Goal: Task Accomplishment & Management: Use online tool/utility

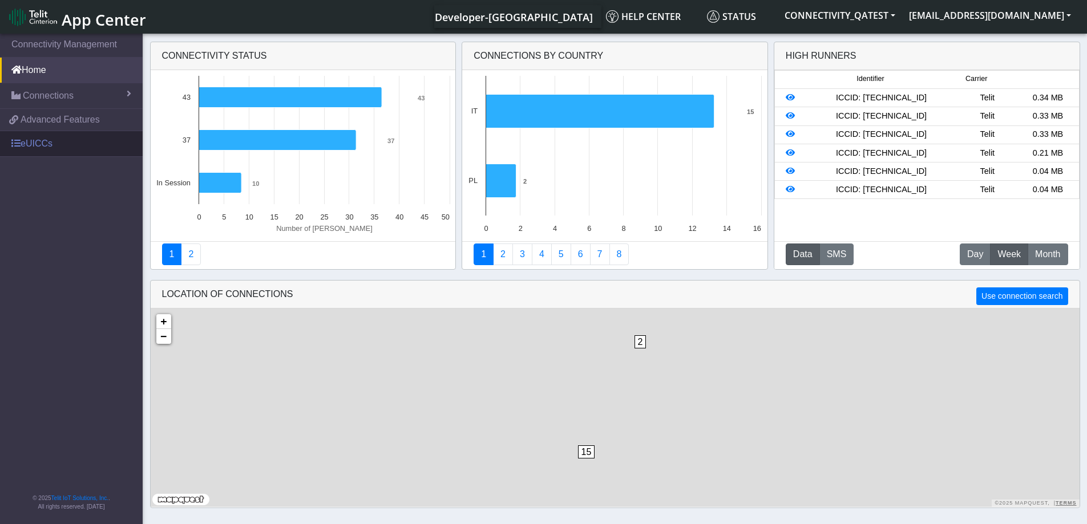
click at [37, 135] on link "eUICCs" at bounding box center [71, 143] width 143 height 25
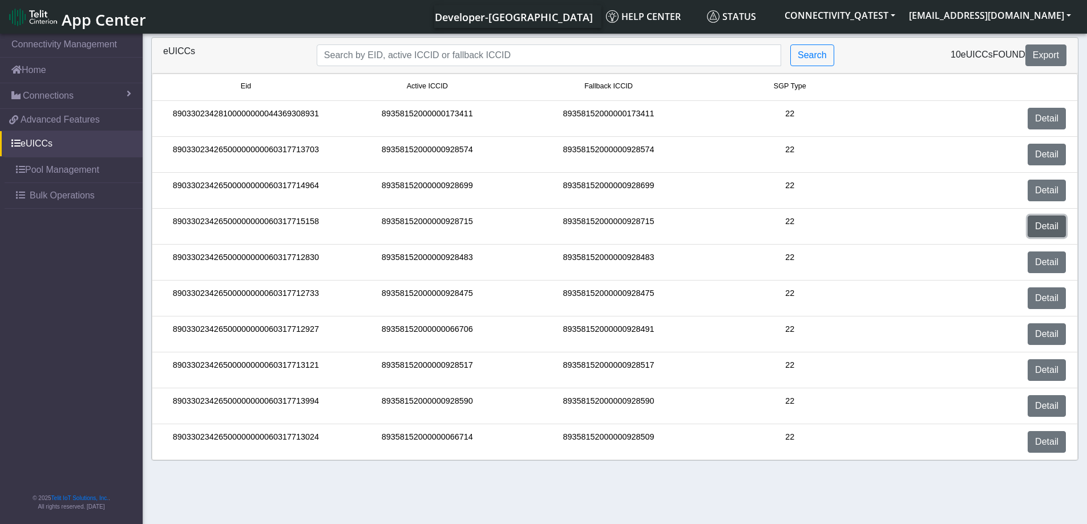
click at [1042, 223] on link "Detail" at bounding box center [1046, 227] width 38 height 22
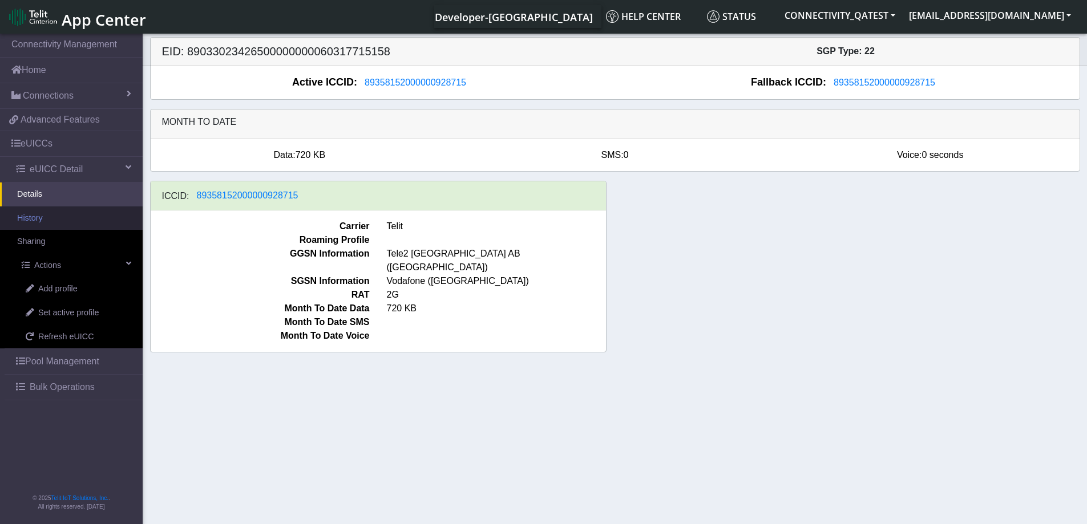
click at [50, 220] on link "History" at bounding box center [71, 219] width 143 height 24
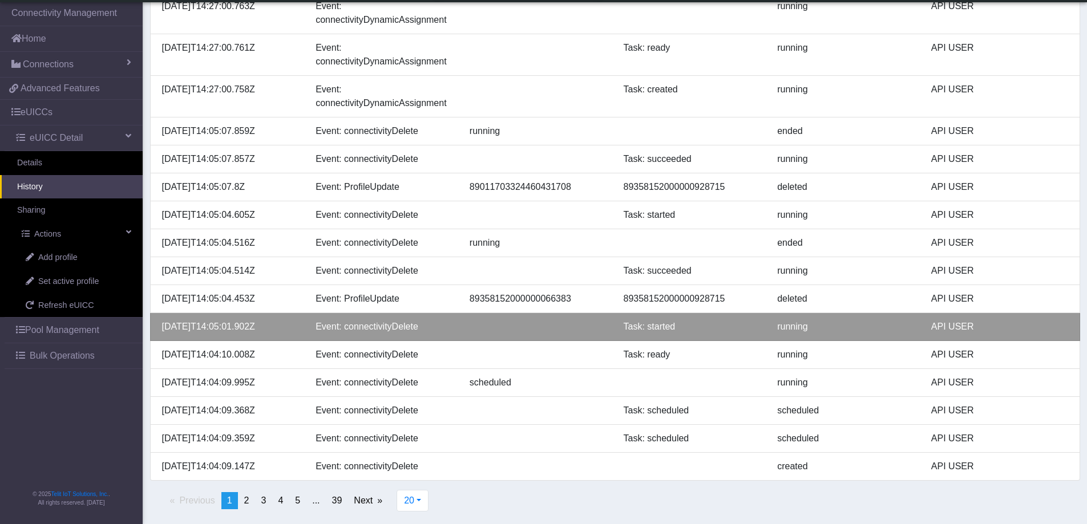
scroll to position [339, 0]
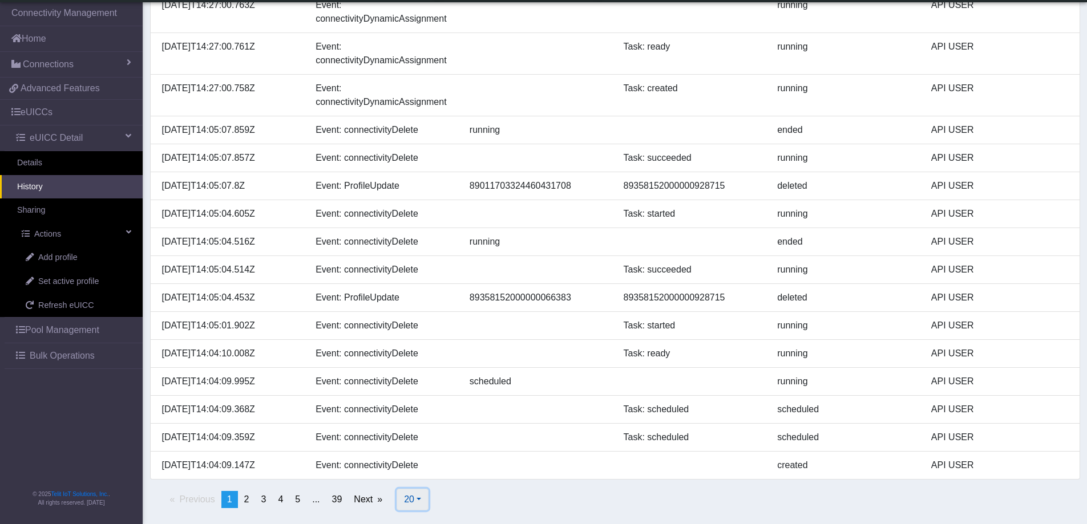
click at [416, 499] on button "20" at bounding box center [413, 500] width 32 height 22
click at [434, 452] on button "100" at bounding box center [442, 455] width 90 height 18
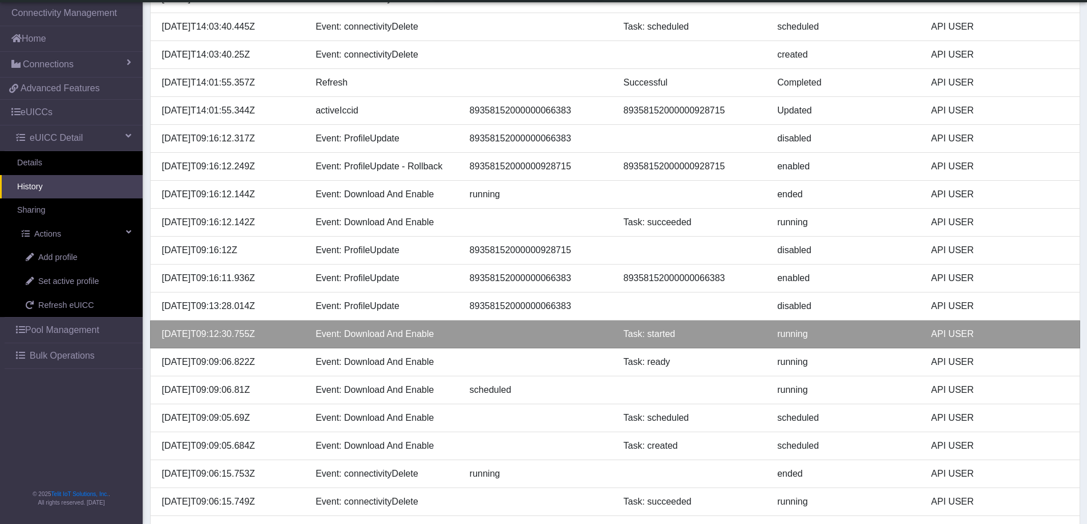
scroll to position [910, 0]
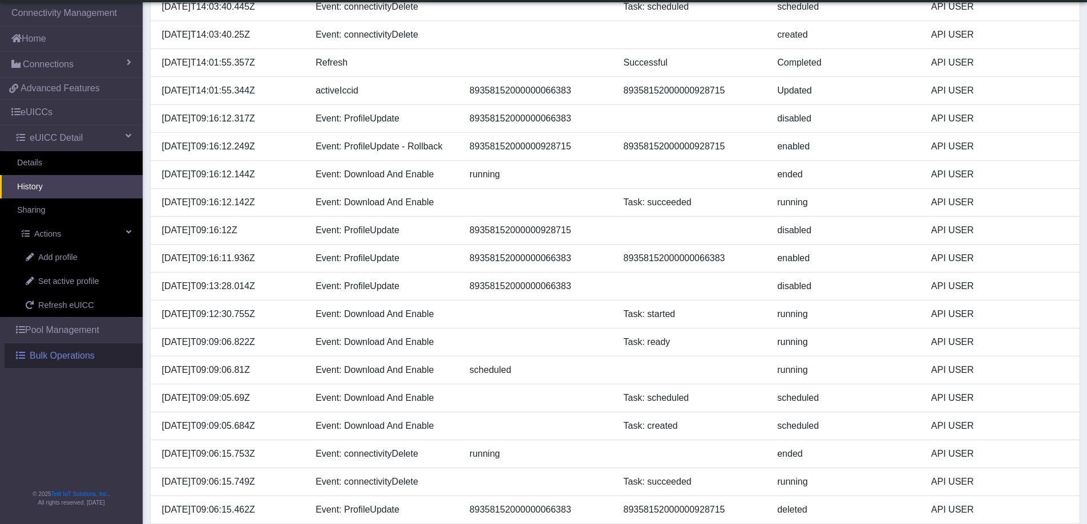
click at [72, 360] on span "Bulk Operations" at bounding box center [62, 356] width 65 height 14
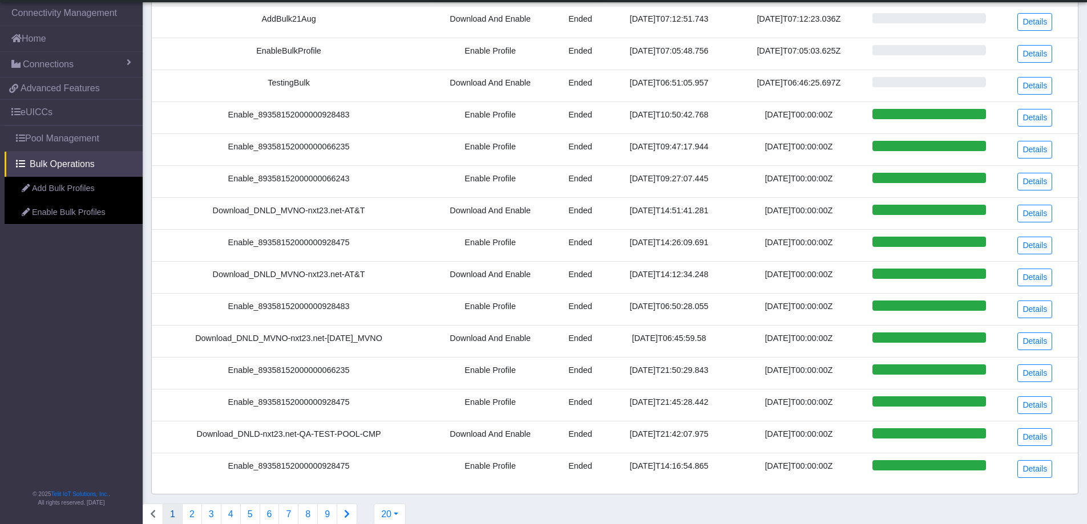
scroll to position [264, 0]
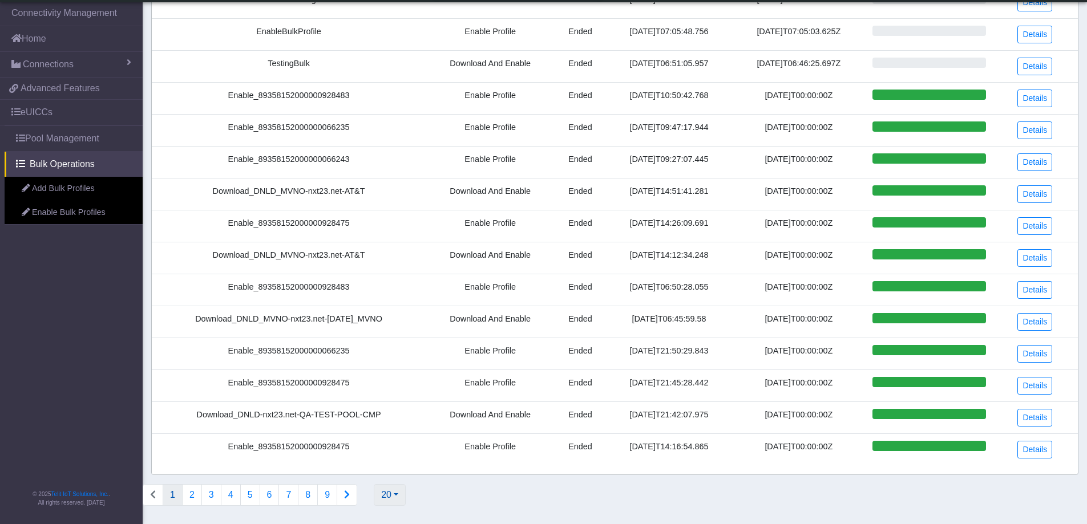
click at [382, 492] on button "20" at bounding box center [390, 495] width 32 height 22
click at [393, 452] on button "500" at bounding box center [419, 451] width 90 height 18
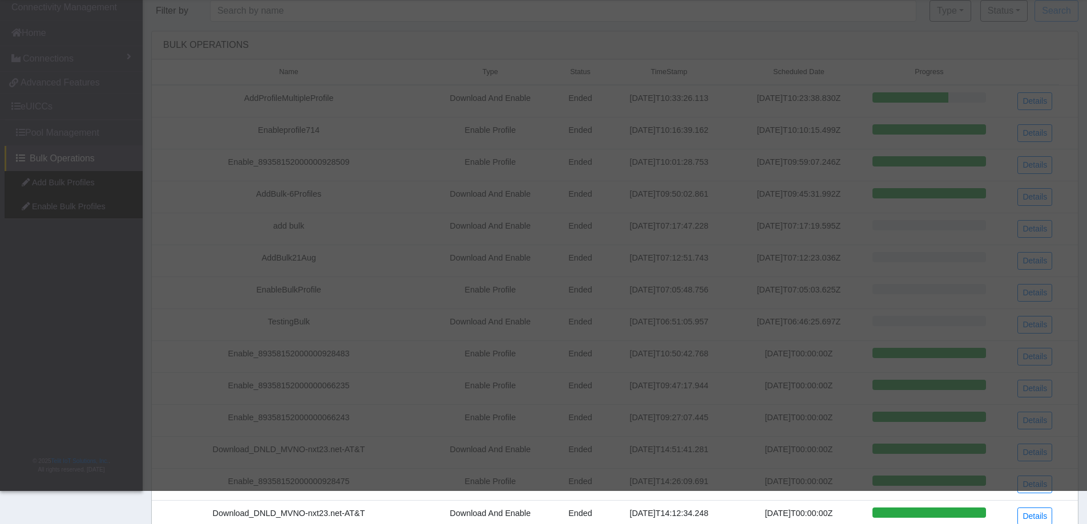
scroll to position [0, 0]
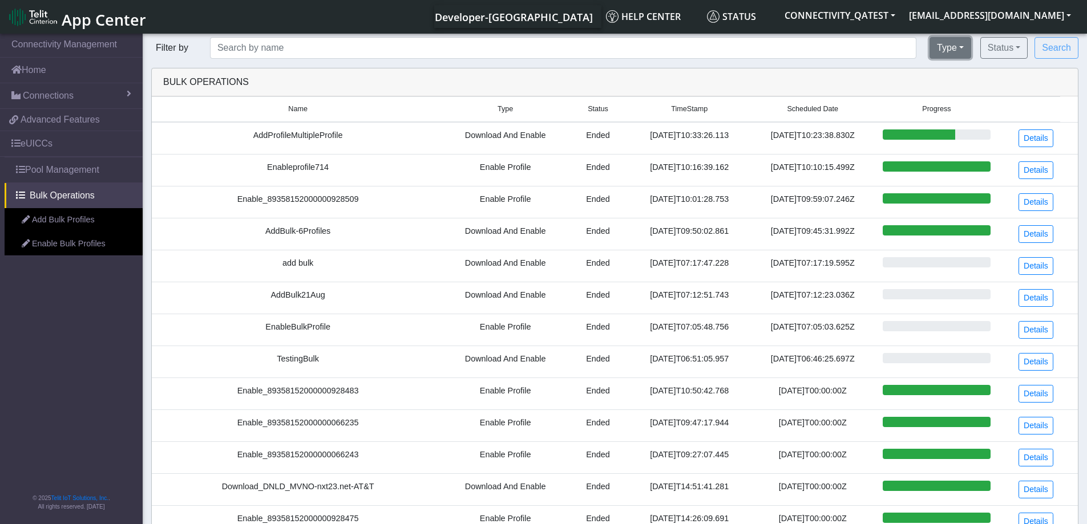
click at [960, 51] on button "Type" at bounding box center [950, 48] width 42 height 22
click at [998, 44] on button "Status" at bounding box center [1003, 48] width 47 height 22
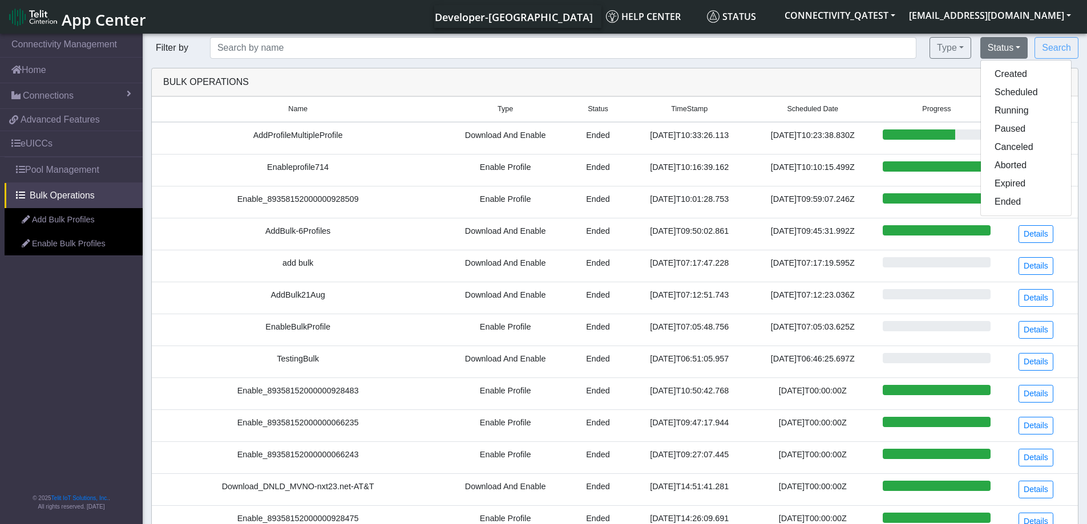
click at [780, 78] on div "Bulk Operations" at bounding box center [615, 82] width 920 height 14
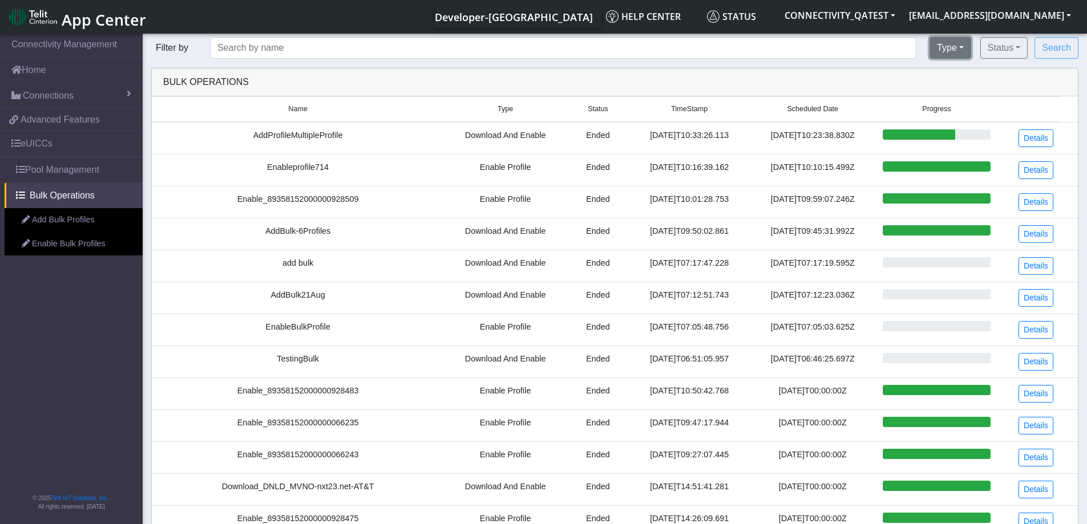
click at [960, 41] on button "Type" at bounding box center [950, 48] width 42 height 22
click at [962, 46] on button "Type" at bounding box center [950, 48] width 42 height 22
click at [967, 91] on button "Enable Profile" at bounding box center [988, 92] width 117 height 18
click at [1045, 43] on button "Search" at bounding box center [1056, 48] width 44 height 22
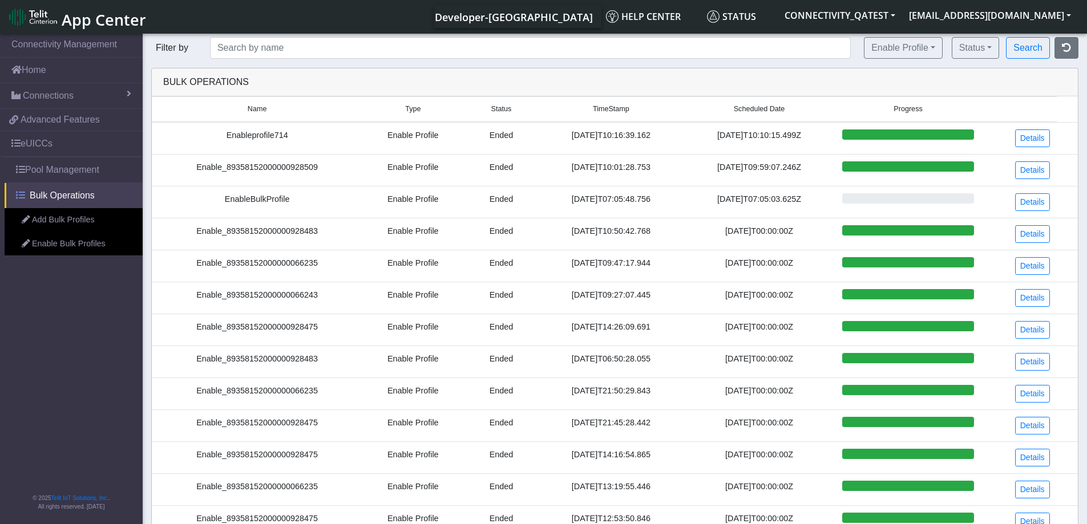
click at [56, 193] on span "Bulk Operations" at bounding box center [62, 196] width 65 height 14
click at [1064, 47] on icon "button" at bounding box center [1066, 47] width 9 height 9
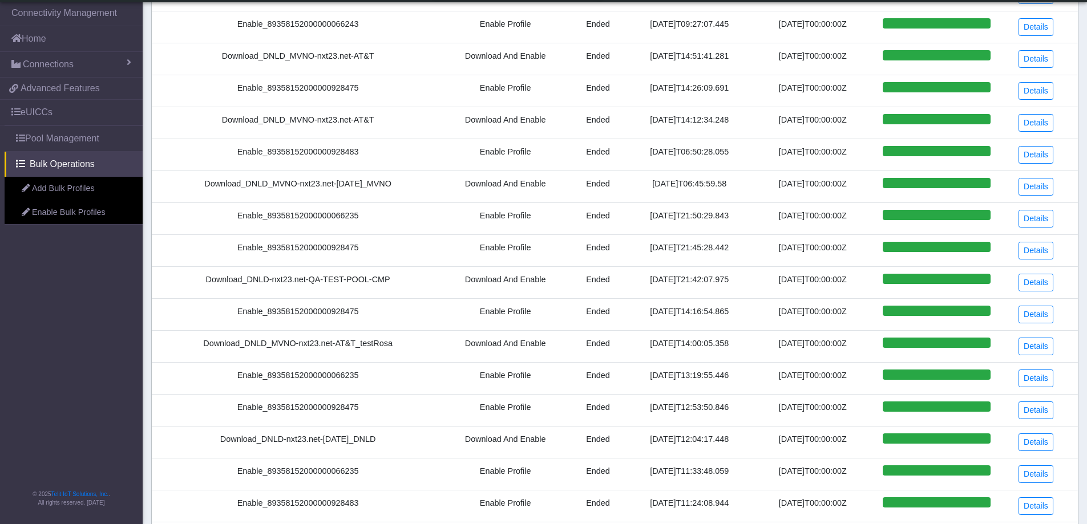
scroll to position [57, 0]
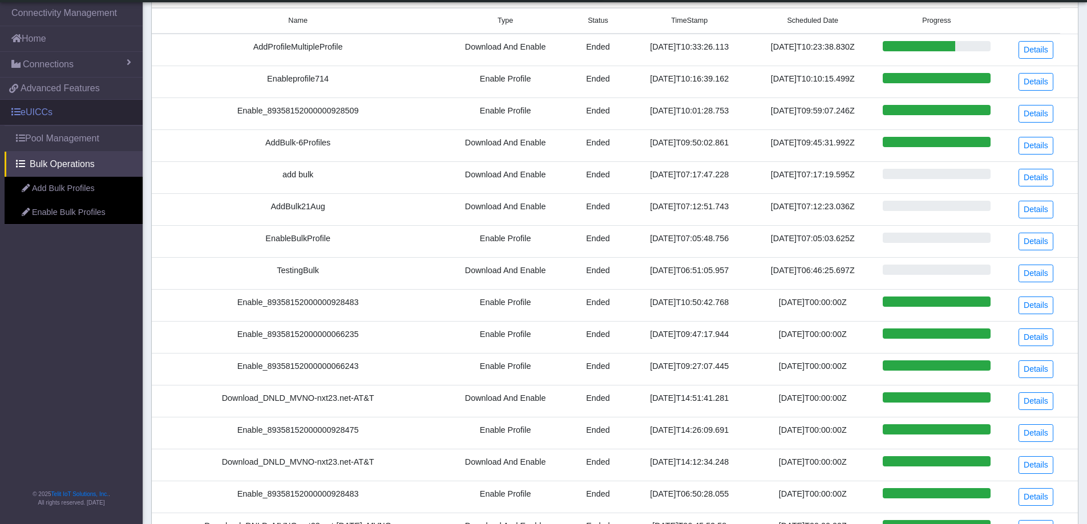
drag, startPoint x: 59, startPoint y: 111, endPoint x: 67, endPoint y: 114, distance: 8.5
click at [59, 111] on link "eUICCs" at bounding box center [71, 112] width 143 height 25
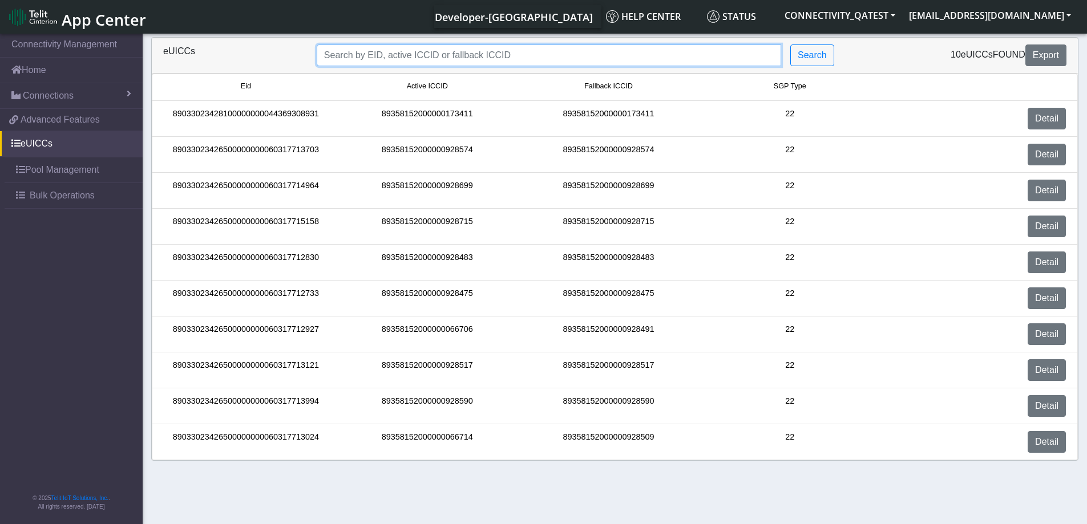
click at [420, 58] on input "Search..." at bounding box center [549, 56] width 464 height 22
type input "sgpType:22"
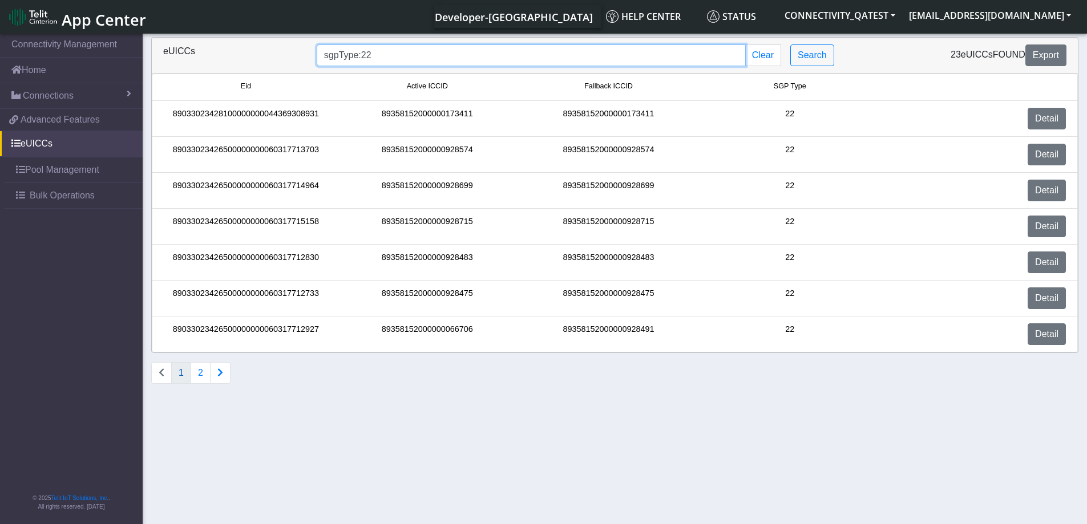
drag, startPoint x: 397, startPoint y: 52, endPoint x: 315, endPoint y: 56, distance: 82.3
click at [315, 56] on div "sgpType:22 Clear Search" at bounding box center [576, 56] width 537 height 22
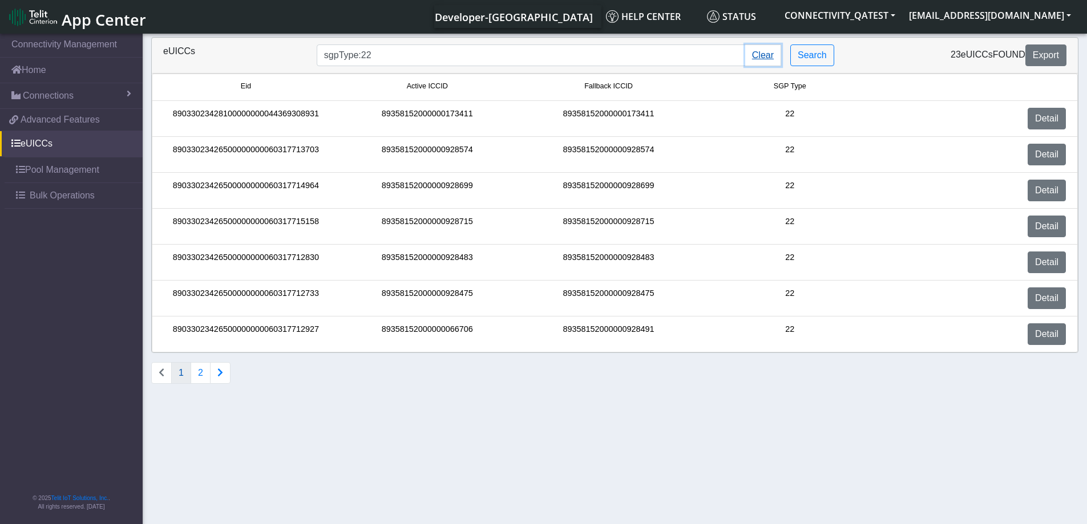
click at [764, 53] on button "Clear" at bounding box center [763, 56] width 36 height 22
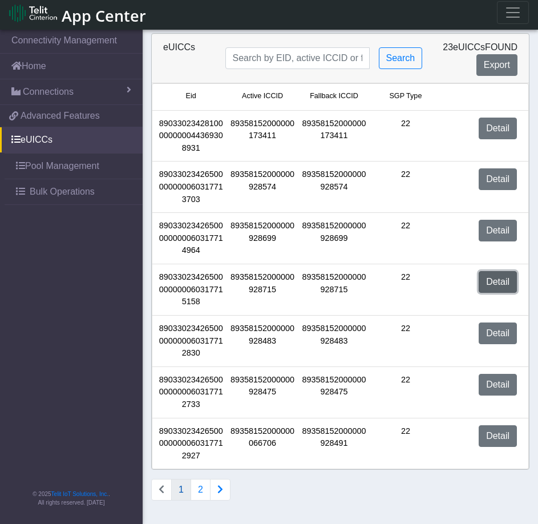
click at [507, 275] on link "Detail" at bounding box center [498, 282] width 38 height 22
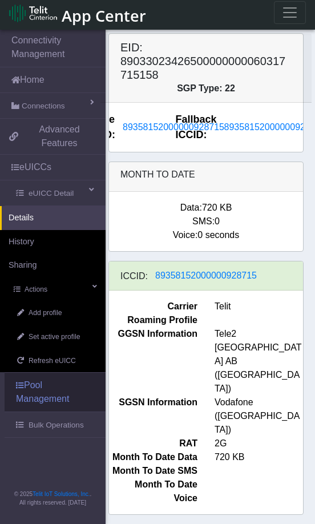
click at [49, 378] on link "Pool Management" at bounding box center [55, 392] width 101 height 39
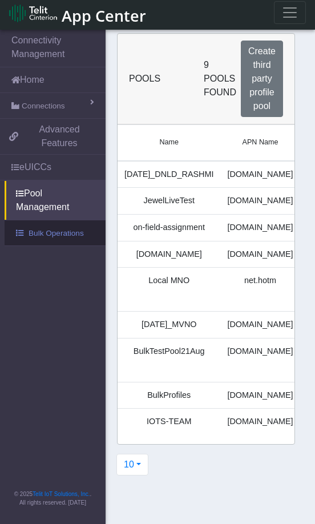
click at [54, 228] on span "Bulk Operations" at bounding box center [56, 233] width 55 height 11
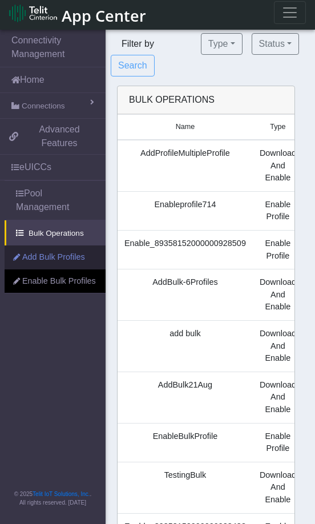
click at [47, 245] on link "Add Bulk Profiles" at bounding box center [55, 257] width 101 height 24
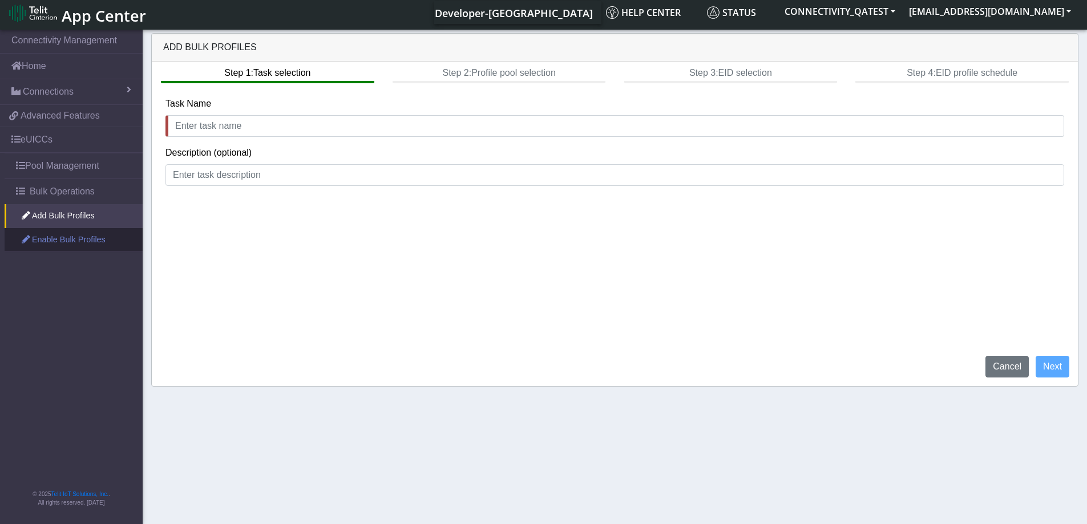
click at [60, 236] on link "Enable Bulk Profiles" at bounding box center [74, 240] width 138 height 24
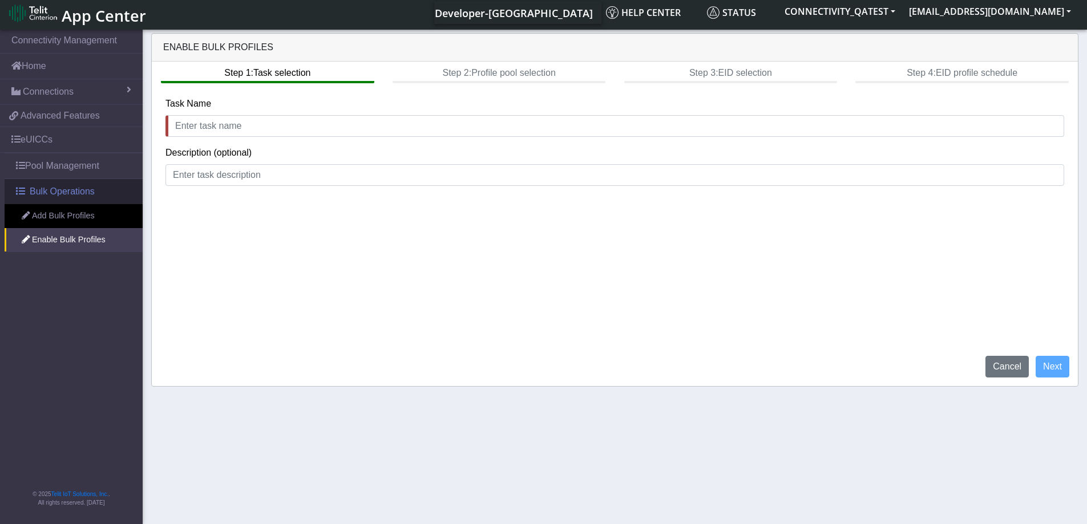
click at [70, 188] on span "Bulk Operations" at bounding box center [62, 192] width 65 height 14
